Goal: Transaction & Acquisition: Purchase product/service

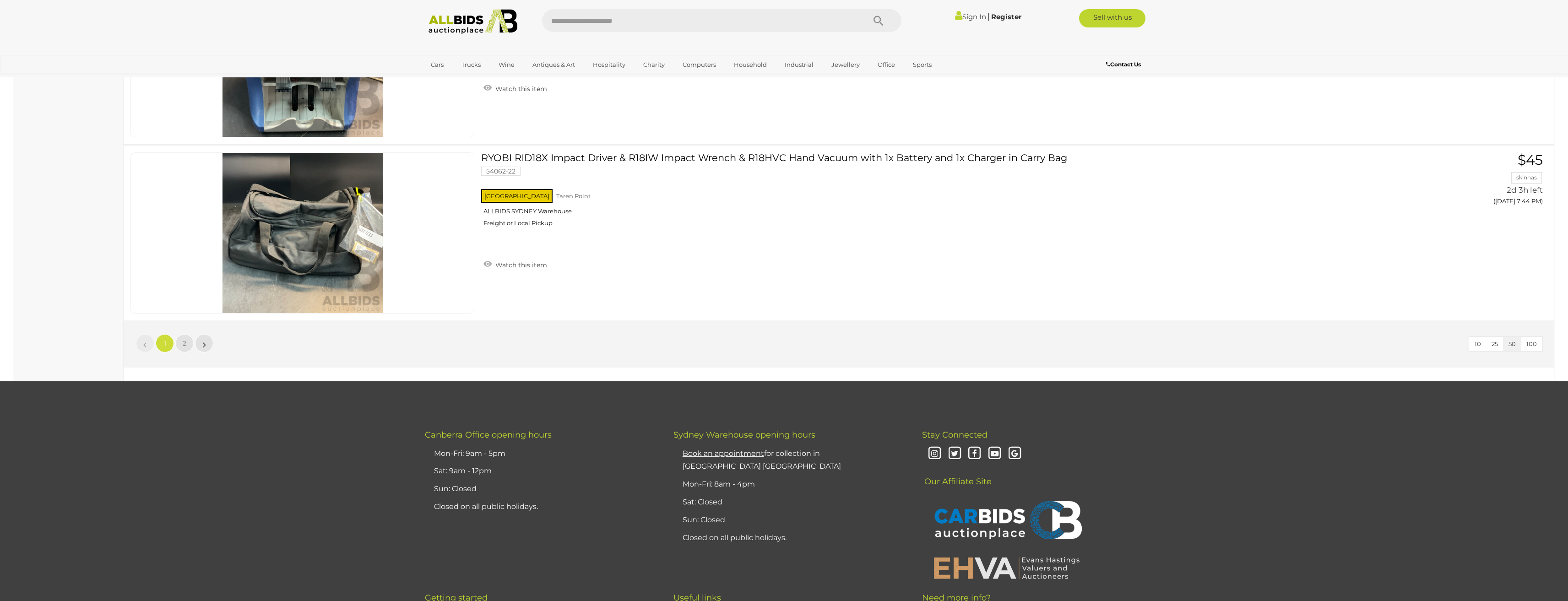
scroll to position [8647, 0]
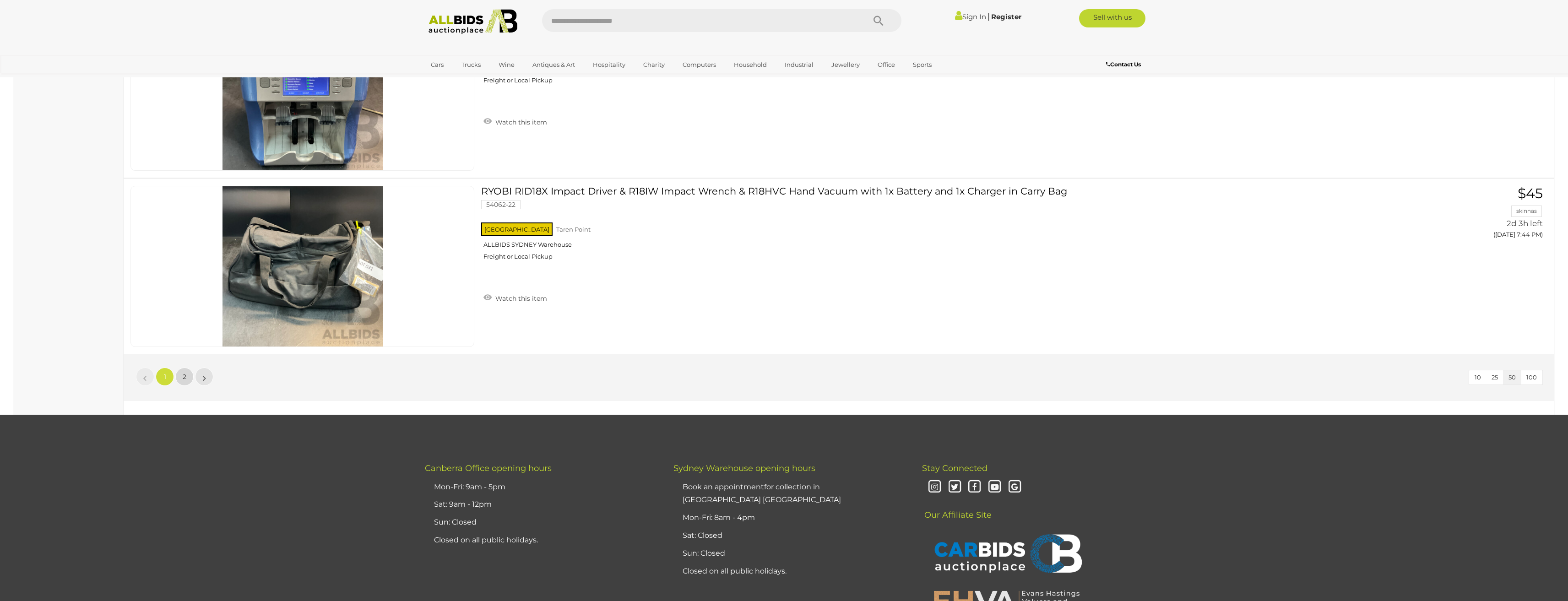
click at [183, 378] on span "2" at bounding box center [184, 377] width 4 height 9
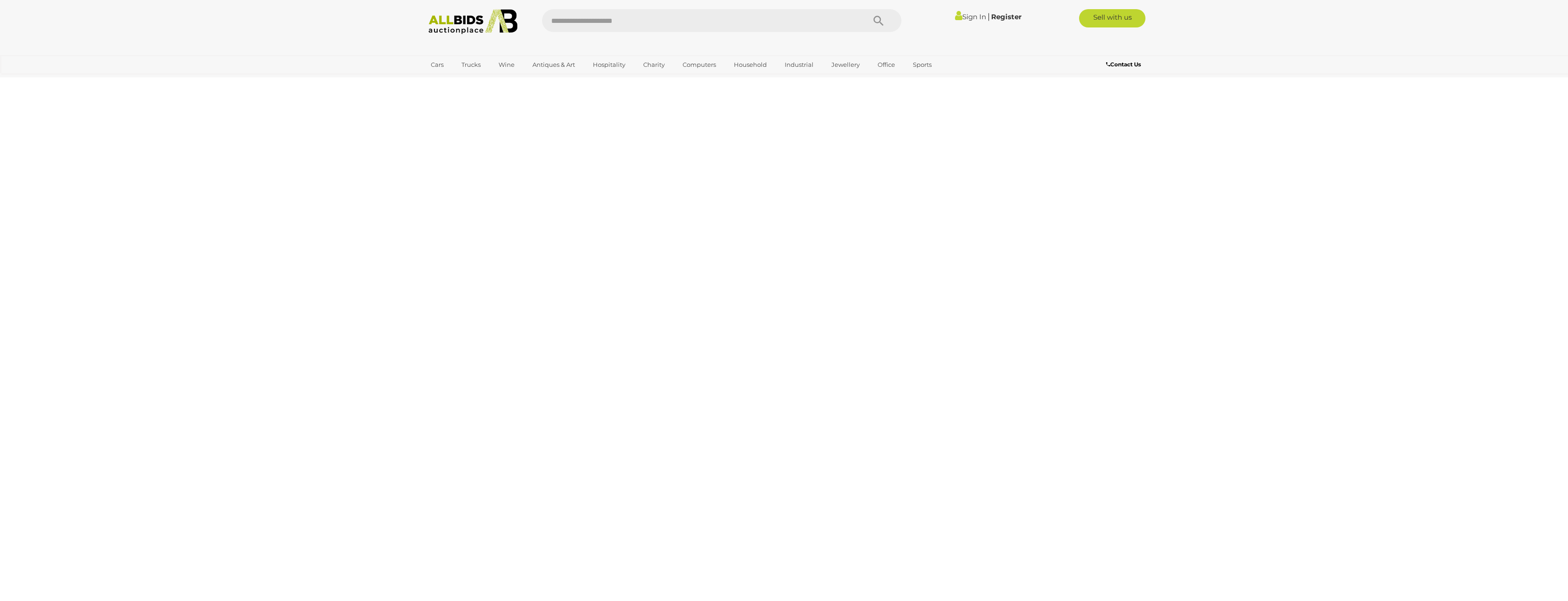
scroll to position [102, 0]
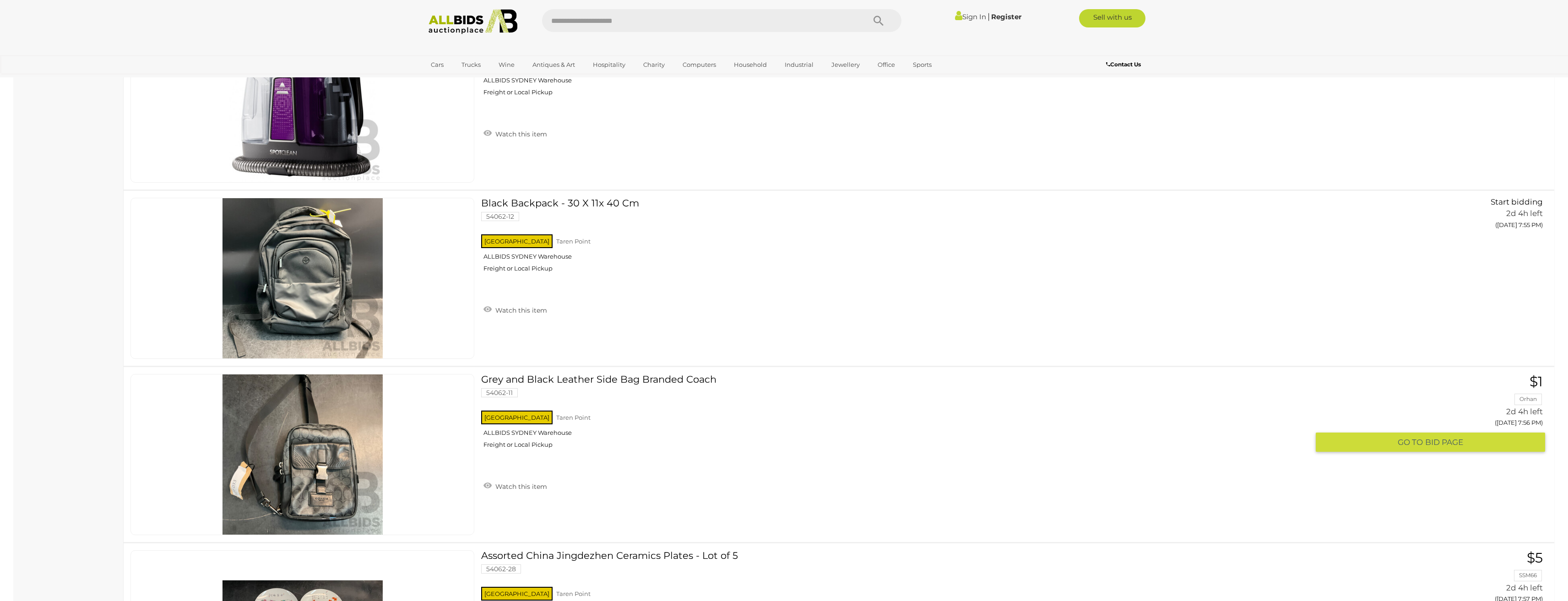
scroll to position [2298, 0]
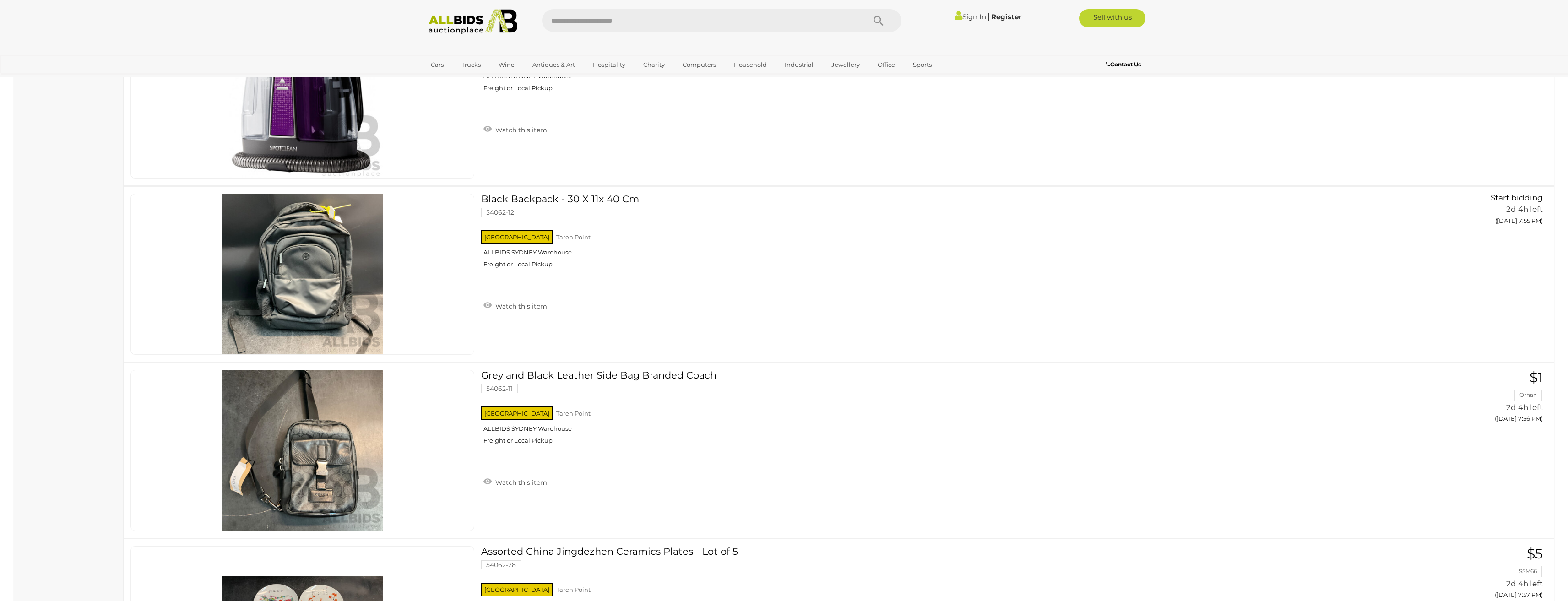
scroll to position [102, 0]
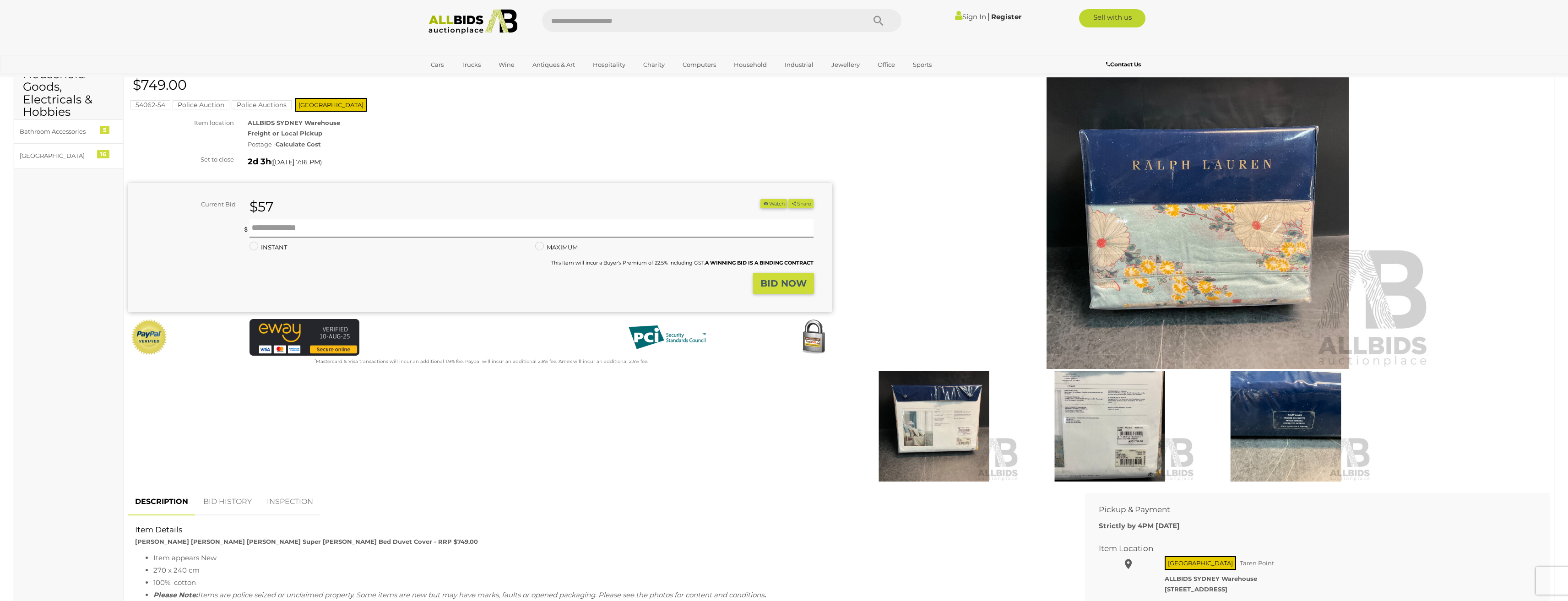
scroll to position [46, 0]
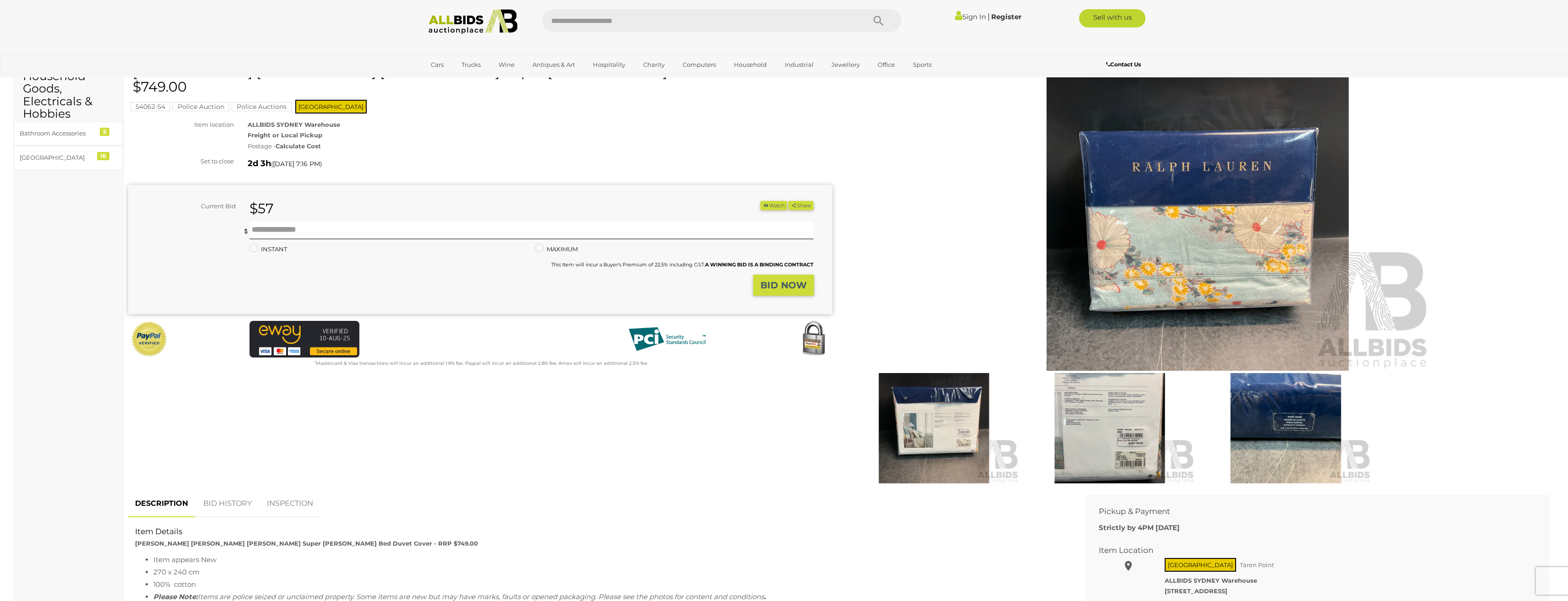
click at [919, 455] on img at bounding box center [934, 428] width 171 height 110
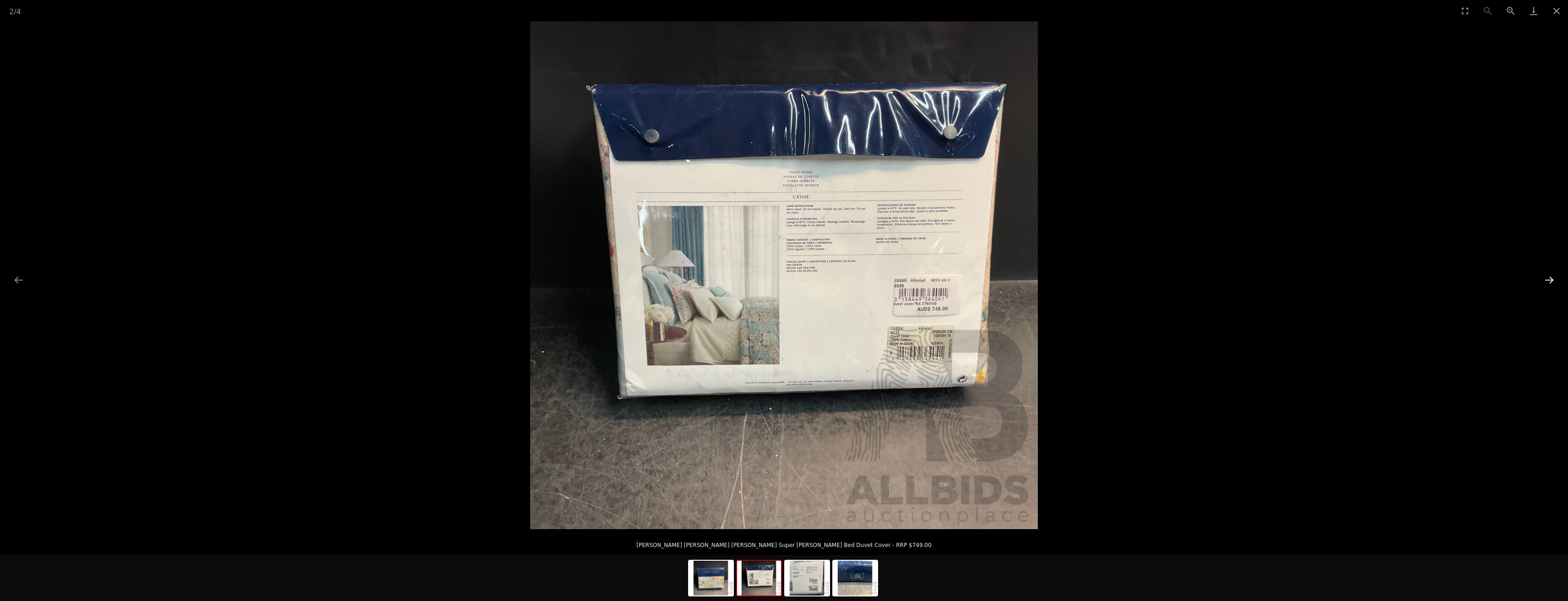
click at [1546, 279] on button "Next slide" at bounding box center [1549, 279] width 19 height 18
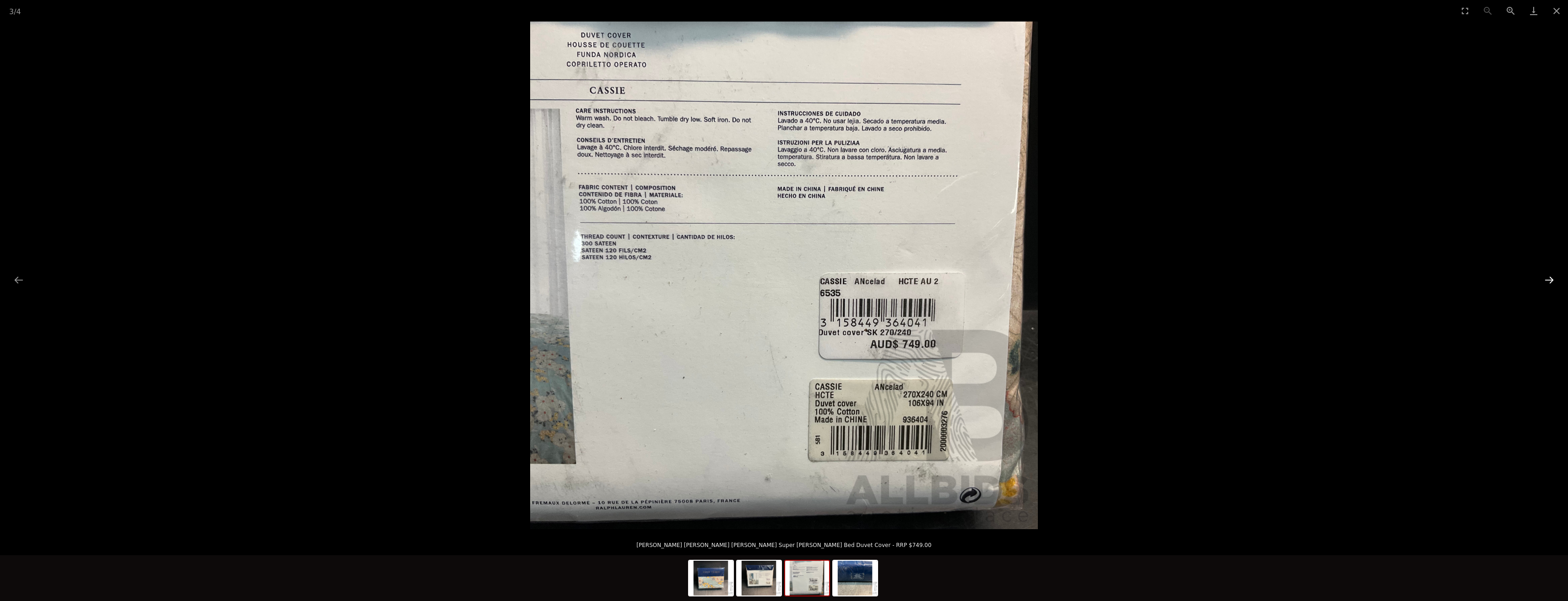
click at [1546, 279] on button "Next slide" at bounding box center [1549, 279] width 19 height 18
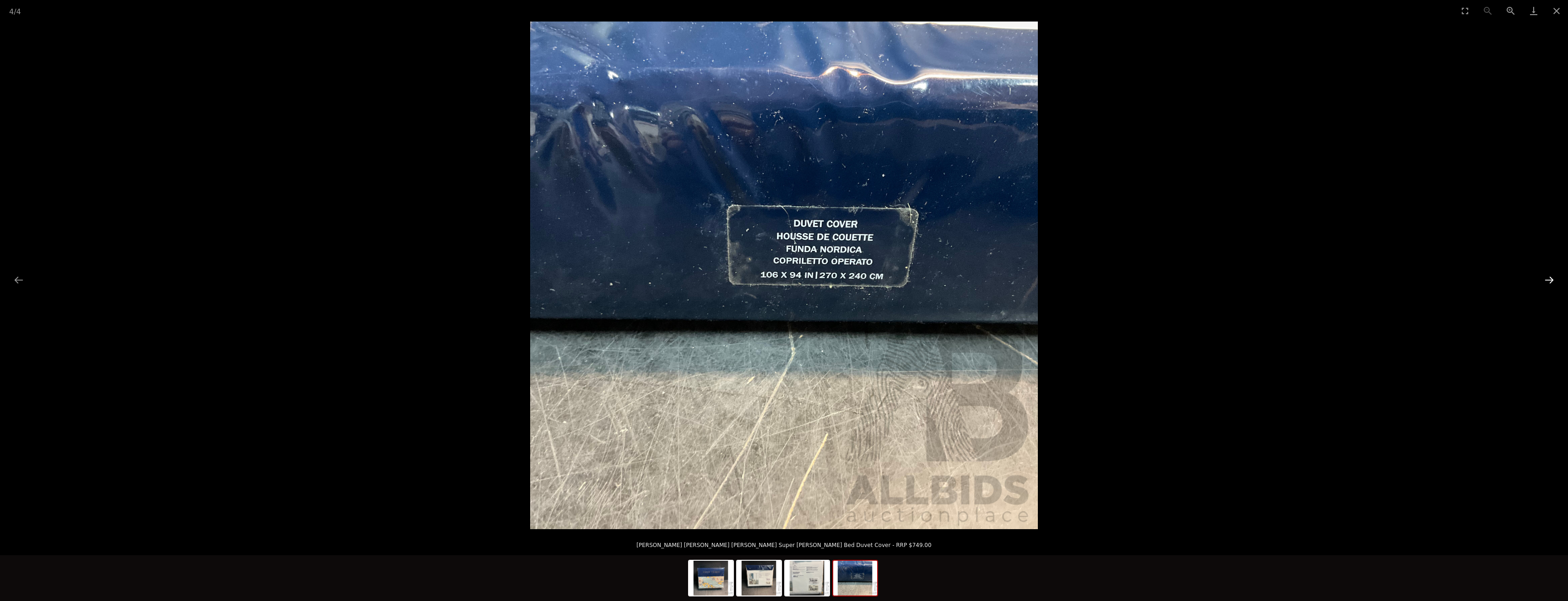
click at [1546, 279] on button "Next slide" at bounding box center [1549, 279] width 19 height 18
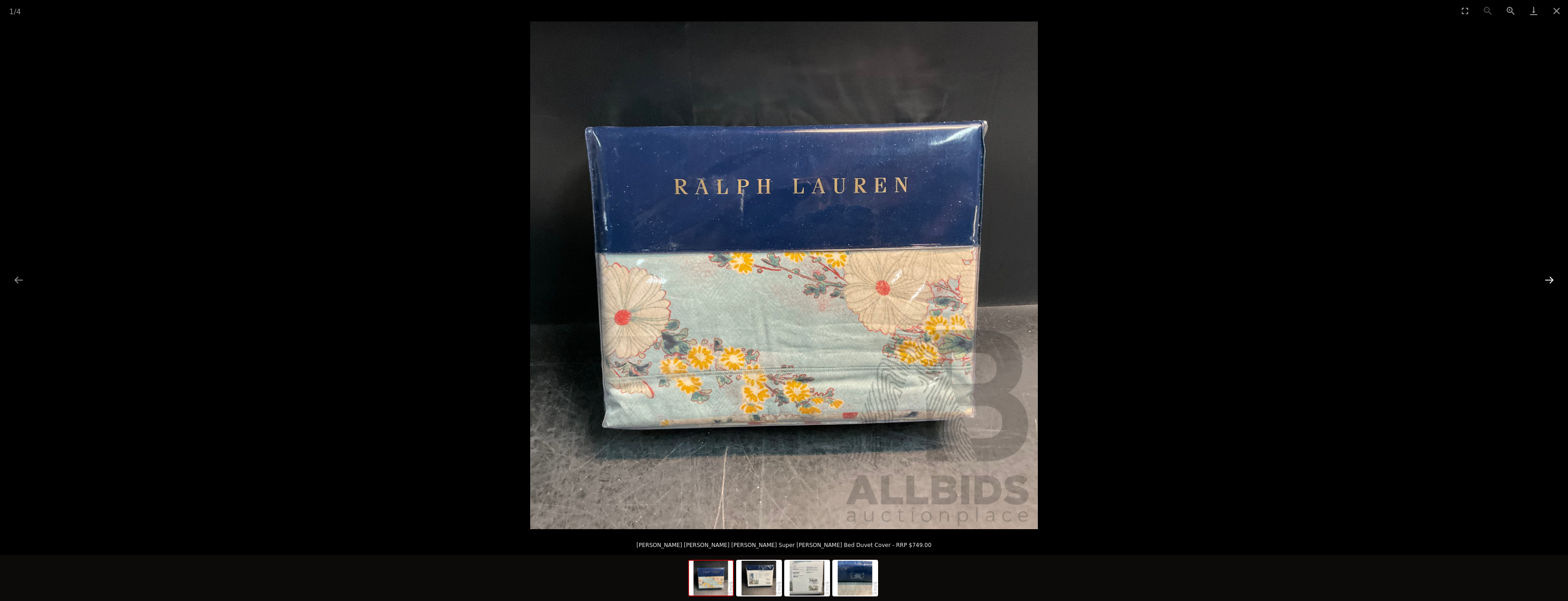
click at [1546, 279] on button "Next slide" at bounding box center [1549, 279] width 19 height 18
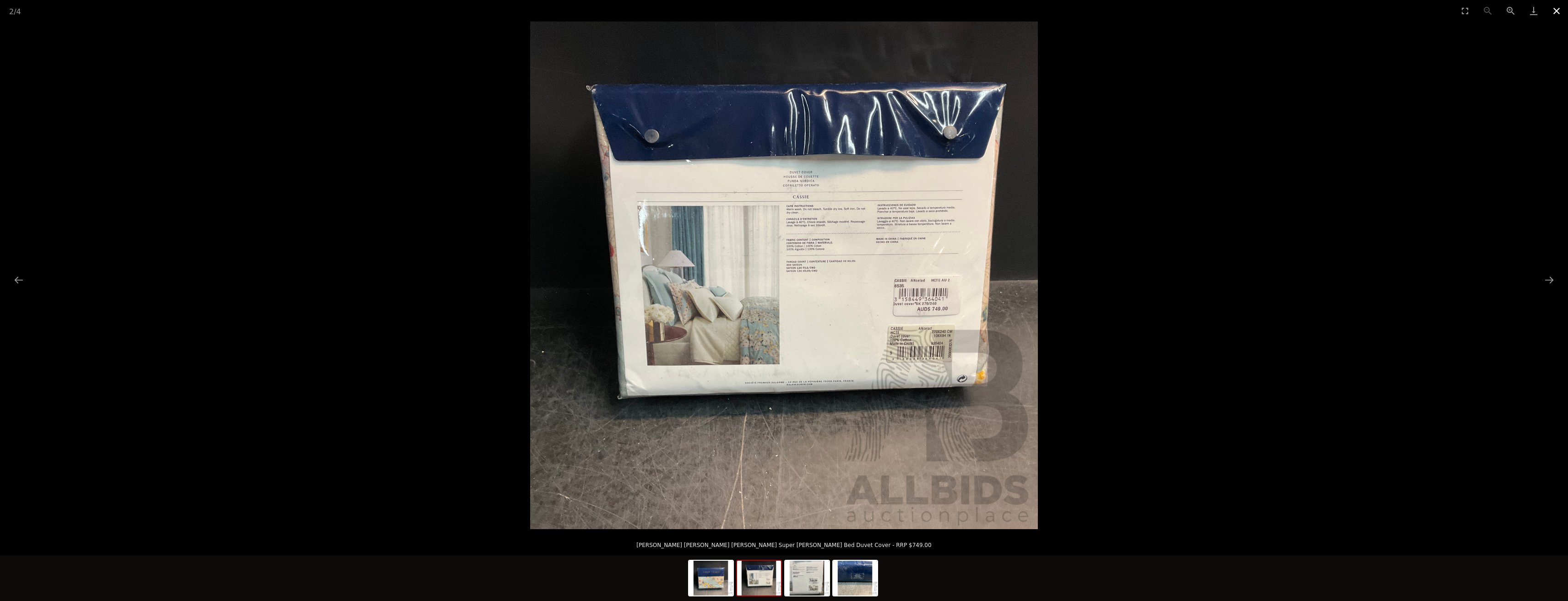
click at [1552, 12] on button "Close gallery" at bounding box center [1556, 10] width 23 height 21
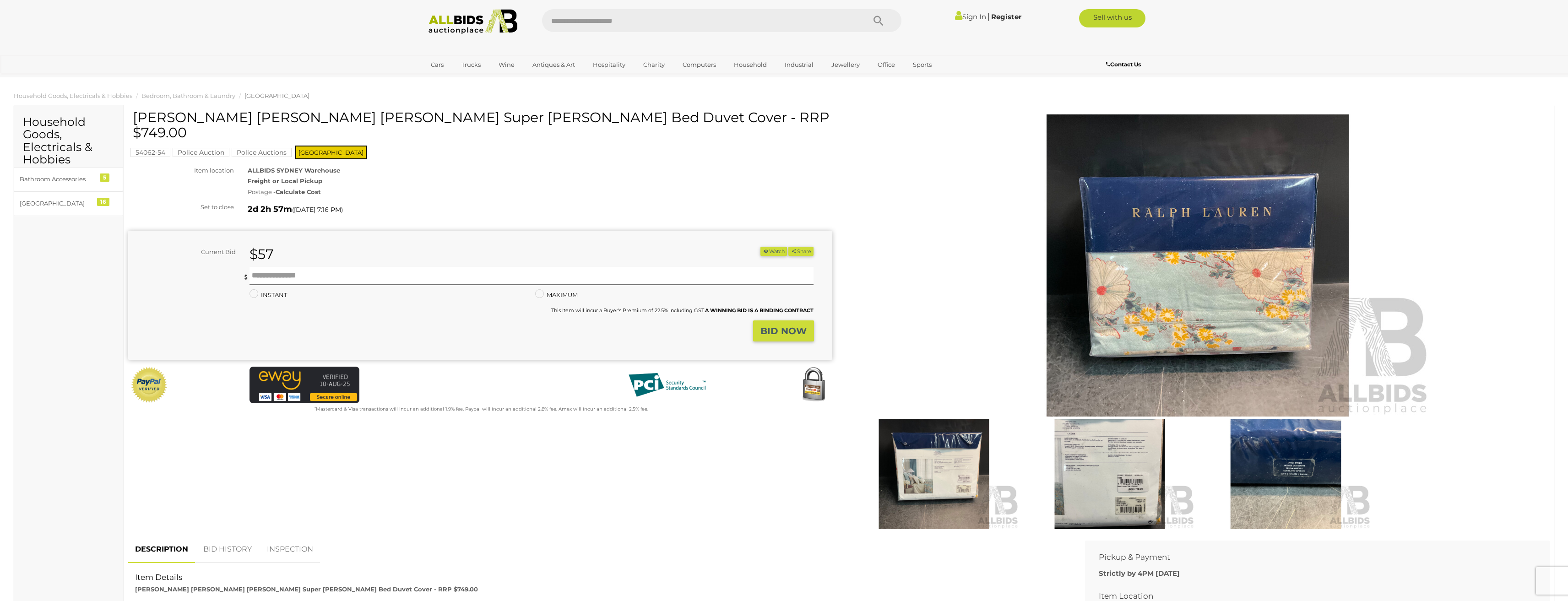
click at [638, 12] on input "text" at bounding box center [699, 21] width 314 height 23
type input "**********"
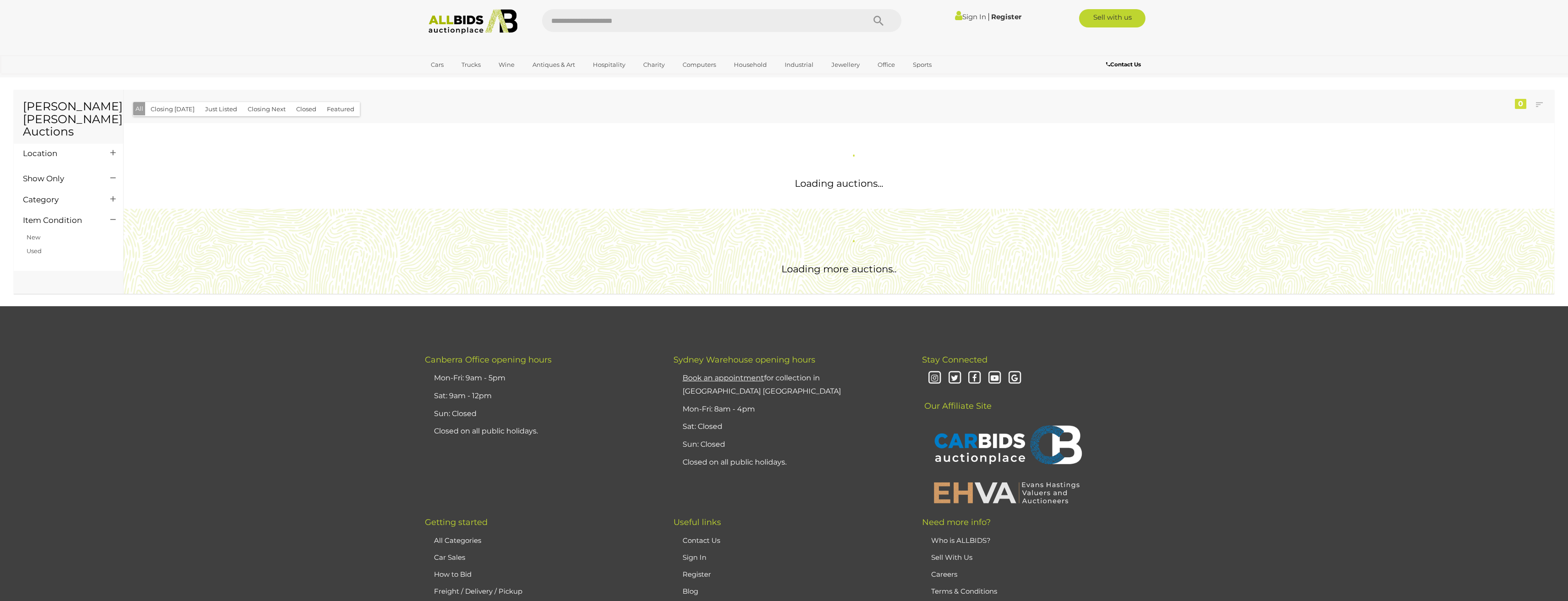
scroll to position [77, 0]
